Goal: Information Seeking & Learning: Find specific fact

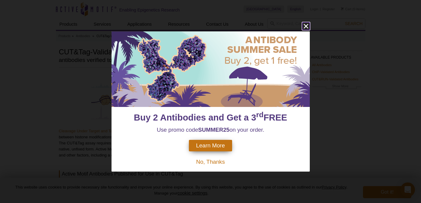
click at [305, 27] on icon "close" at bounding box center [306, 26] width 8 height 8
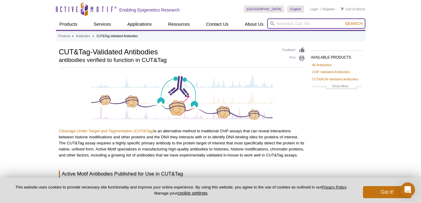
click at [297, 24] on input "search" at bounding box center [316, 23] width 98 height 10
type input "H4K20me3"
click at [343, 21] on button "Search" at bounding box center [353, 23] width 21 height 5
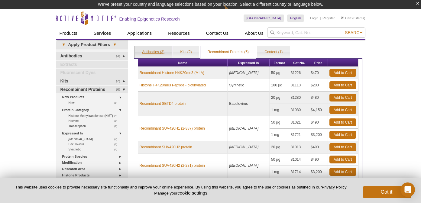
click at [160, 52] on link "Antibodies (3)" at bounding box center [153, 52] width 37 height 12
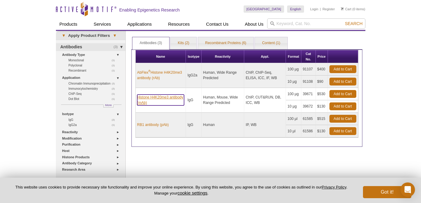
click at [162, 98] on link "Histone H4K20me3 antibody (mAb)" at bounding box center [160, 100] width 47 height 11
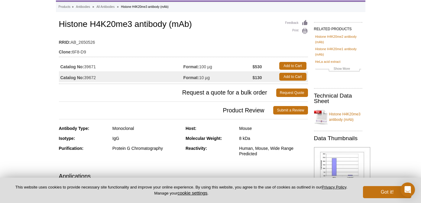
scroll to position [29, 0]
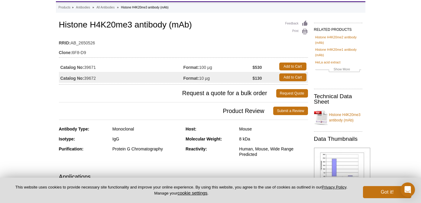
click at [92, 78] on td "Catalog No: 39672" at bounding box center [121, 77] width 124 height 11
copy td "39672"
click at [92, 65] on td "Catalog No: 39671" at bounding box center [121, 66] width 124 height 11
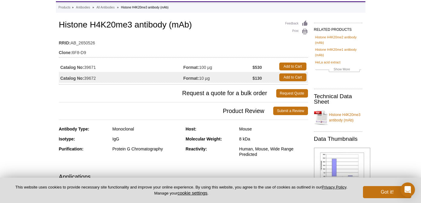
copy td "39671"
